Goal: Navigation & Orientation: Find specific page/section

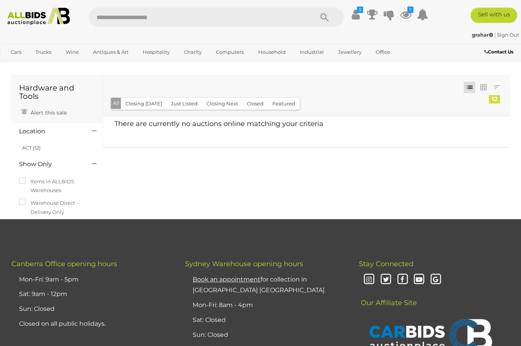
click at [0, 0] on link "View All Industrial Auctions" at bounding box center [0, 0] width 0 height 0
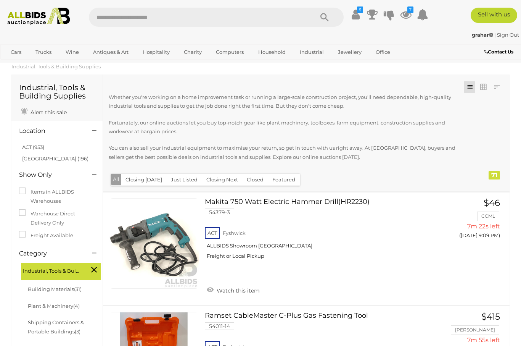
scroll to position [13, 0]
click at [34, 289] on link "Building Materials (31)" at bounding box center [55, 289] width 54 height 6
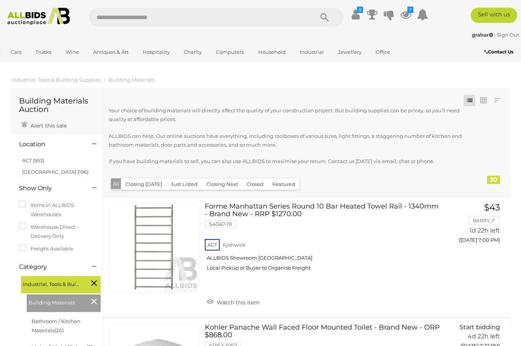
click at [27, 161] on link "ACT (953)" at bounding box center [33, 160] width 22 height 6
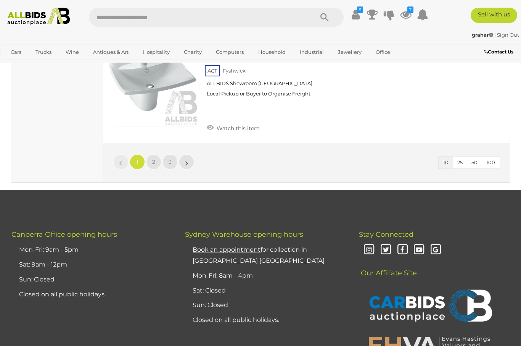
click at [151, 154] on link "2" at bounding box center [153, 161] width 15 height 15
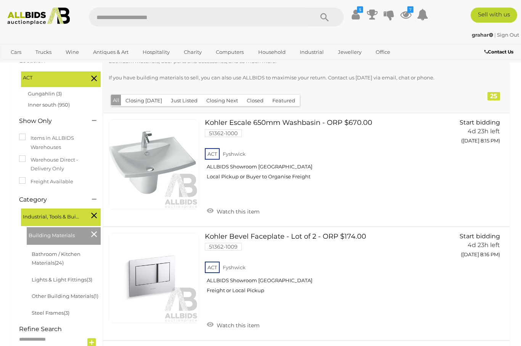
scroll to position [29, 0]
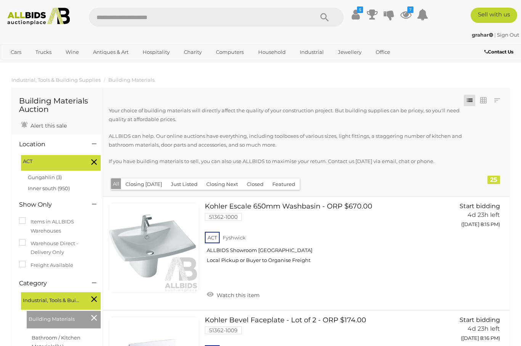
click at [89, 315] on div "Building Materials" at bounding box center [64, 320] width 74 height 18
click at [91, 313] on icon at bounding box center [94, 318] width 6 height 10
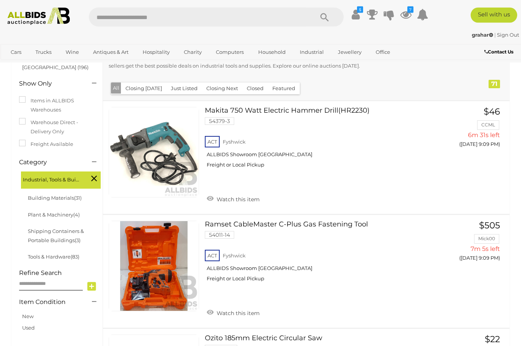
scroll to position [105, 0]
click at [36, 212] on link "Plant & Machinery (4)" at bounding box center [54, 214] width 52 height 6
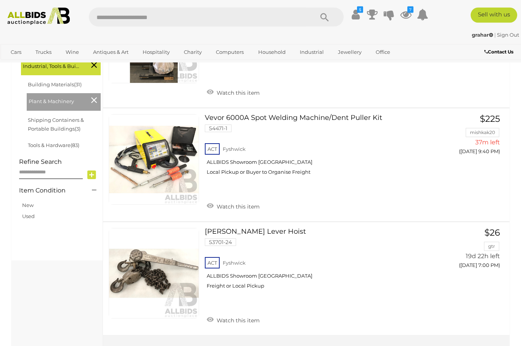
scroll to position [210, 0]
click at [95, 95] on icon at bounding box center [94, 100] width 6 height 10
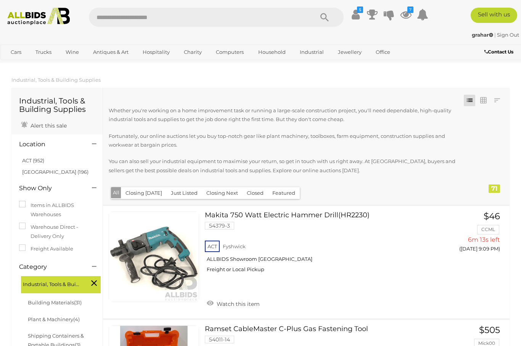
click at [35, 332] on link "Shipping Containers & Portable Buildings (3)" at bounding box center [56, 339] width 56 height 15
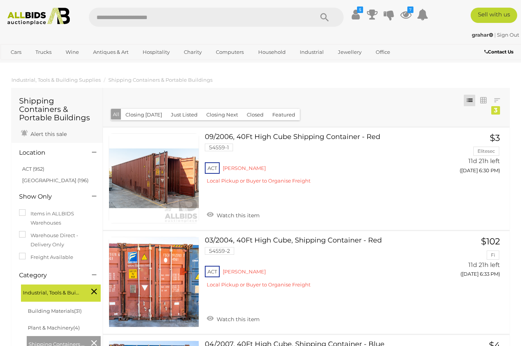
click at [0, 0] on link "View All Trucks Auctions" at bounding box center [0, 0] width 0 height 0
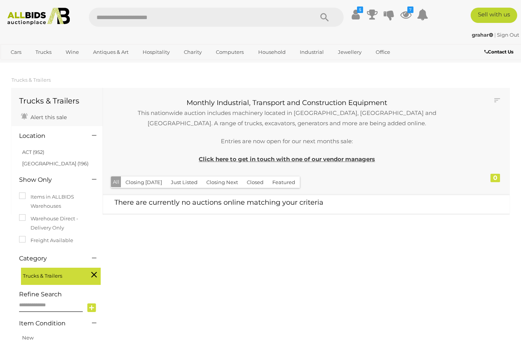
click at [0, 0] on link "View All Sports Auctions" at bounding box center [0, 0] width 0 height 0
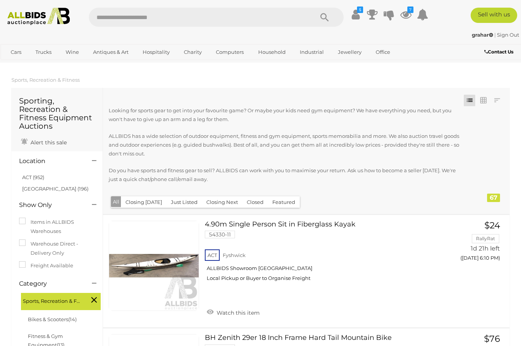
click at [29, 177] on link "ACT (952)" at bounding box center [33, 177] width 22 height 6
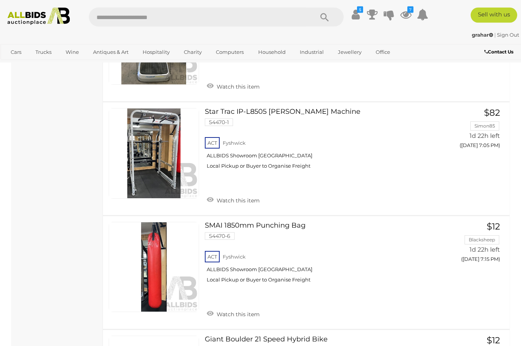
scroll to position [802, 0]
click at [0, 0] on link "View All Cars Auctions" at bounding box center [0, 0] width 0 height 0
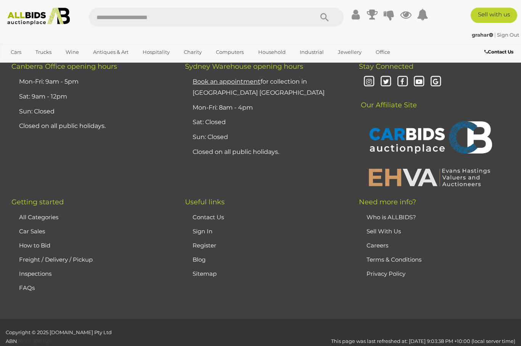
scroll to position [521, 0]
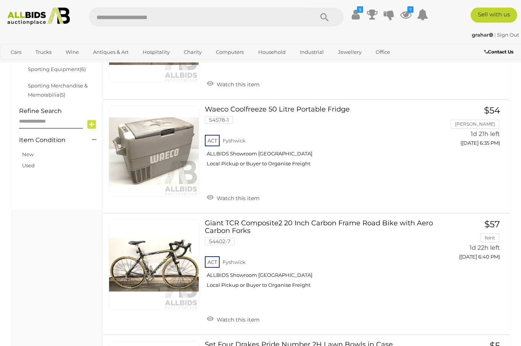
scroll to position [342, 0]
click at [0, 0] on link "Unique & Classic Cars" at bounding box center [0, 0] width 0 height 0
